Goal: Complete application form

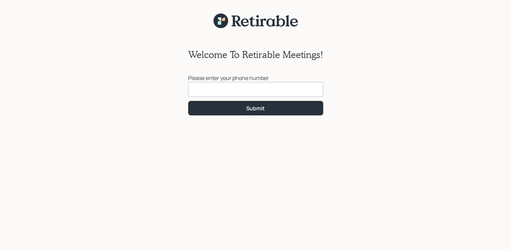
click at [195, 92] on input at bounding box center [255, 89] width 135 height 15
type input "[PHONE_NUMBER]"
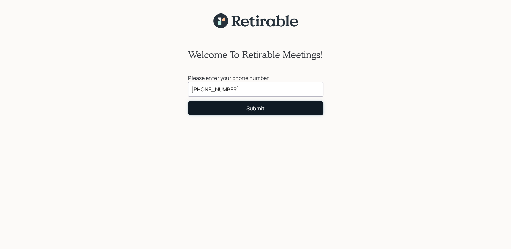
click at [221, 113] on button "Submit" at bounding box center [255, 108] width 135 height 15
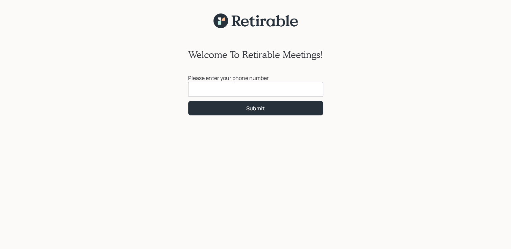
click at [207, 91] on input at bounding box center [255, 89] width 135 height 15
type input "[PHONE_NUMBER]"
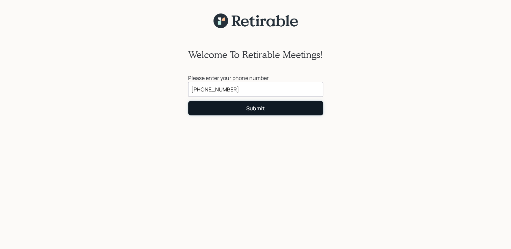
click at [228, 113] on button "Submit" at bounding box center [255, 108] width 135 height 15
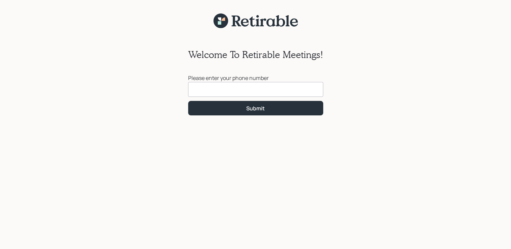
click at [197, 89] on input at bounding box center [255, 89] width 135 height 15
type input "[PHONE_NUMBER]"
click at [232, 116] on div "Welcome To Retirable Meetings! Please enter your phone number (585) 590-4589 Su…" at bounding box center [255, 76] width 149 height 94
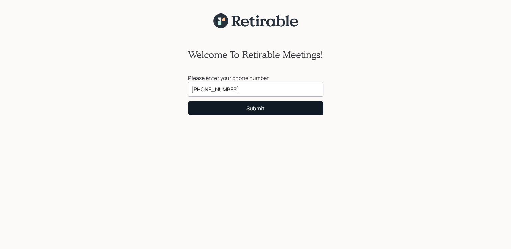
click at [10, 148] on div "Welcome To Retirable Meetings! Please enter your phone number (585) 590-4589 Su…" at bounding box center [255, 143] width 511 height 229
click at [266, 106] on button "Submit" at bounding box center [255, 108] width 135 height 15
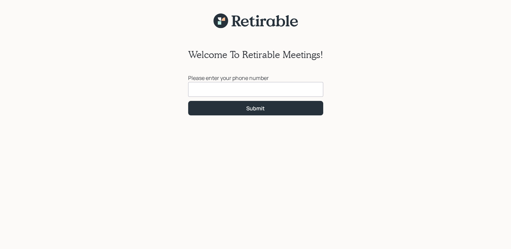
click at [206, 87] on input at bounding box center [255, 89] width 135 height 15
type input "[PHONE_NUMBER]"
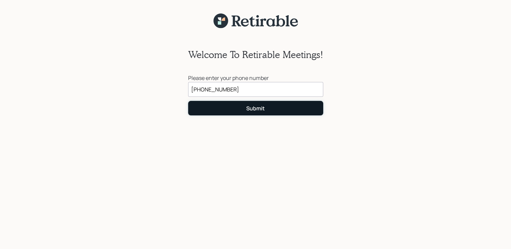
click at [219, 113] on button "Submit" at bounding box center [255, 108] width 135 height 15
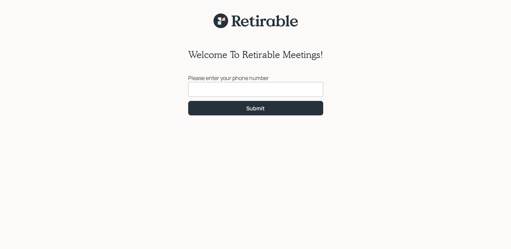
click at [218, 93] on input at bounding box center [255, 89] width 135 height 15
type input "[PHONE_NUMBER]"
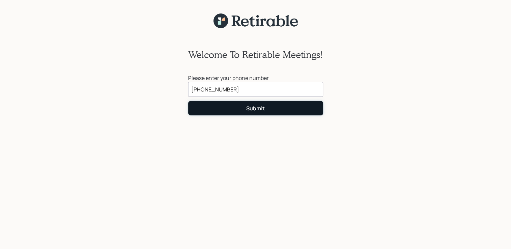
click at [230, 109] on button "Submit" at bounding box center [255, 108] width 135 height 15
